Goal: Task Accomplishment & Management: Manage account settings

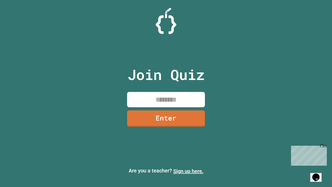
click at [188, 171] on link "Sign up here." at bounding box center [188, 171] width 30 height 6
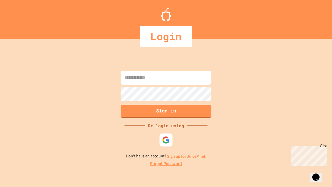
click at [166, 164] on link "Forgot Password" at bounding box center [166, 164] width 32 height 6
